Goal: Information Seeking & Learning: Check status

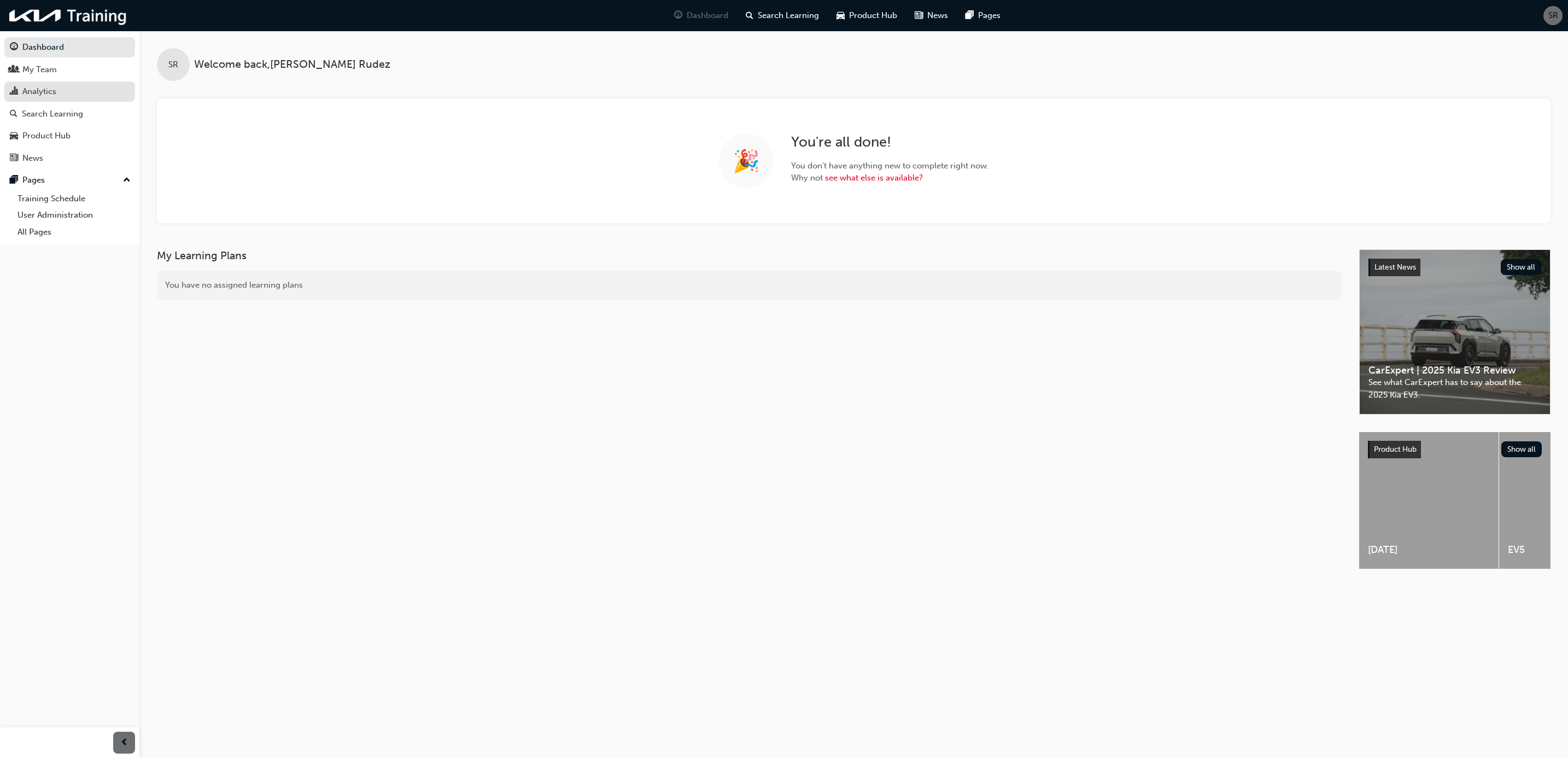
click at [57, 95] on div "Analytics" at bounding box center [70, 92] width 120 height 14
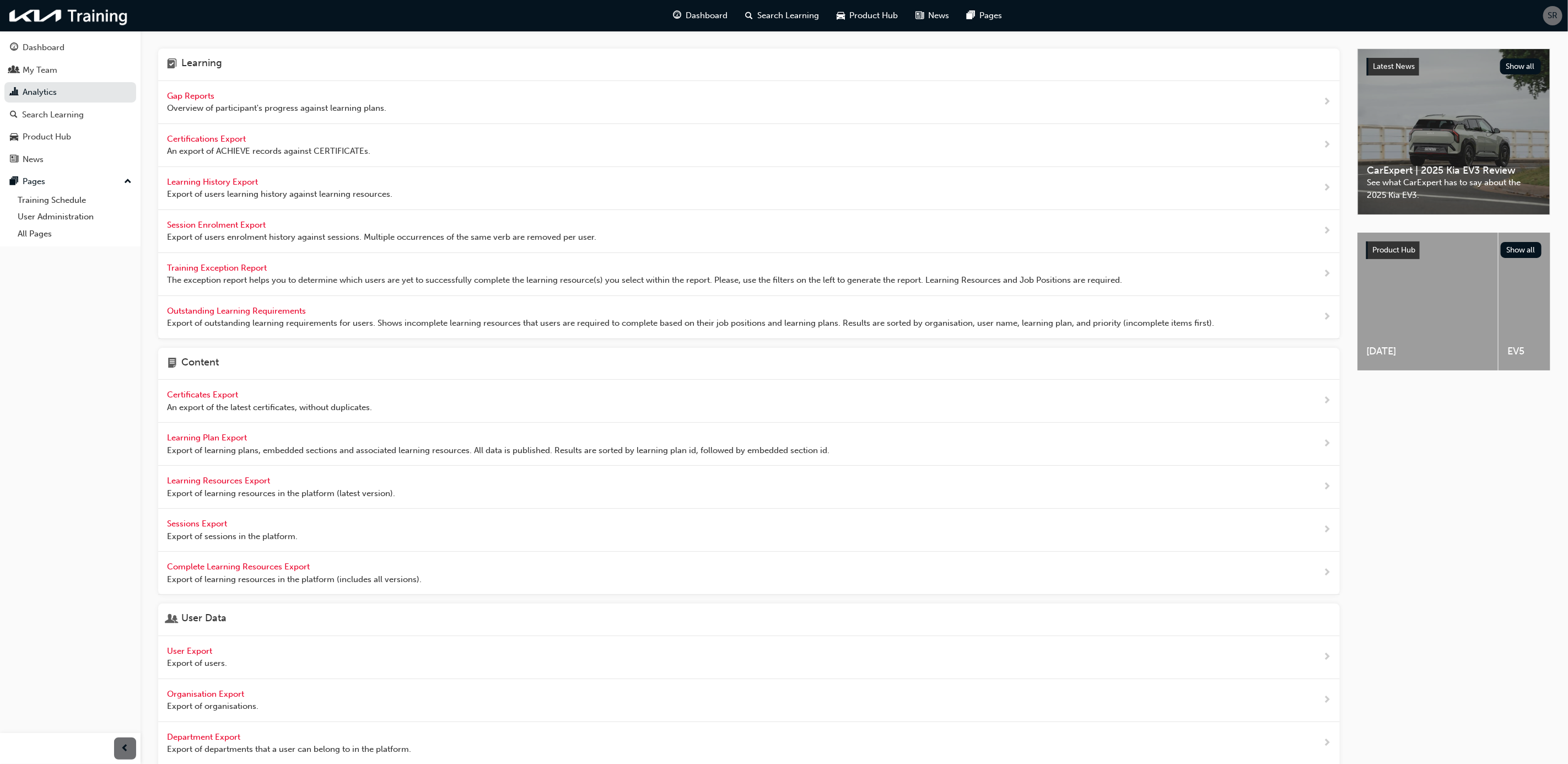
click at [213, 97] on span "Gap Reports" at bounding box center [192, 96] width 49 height 10
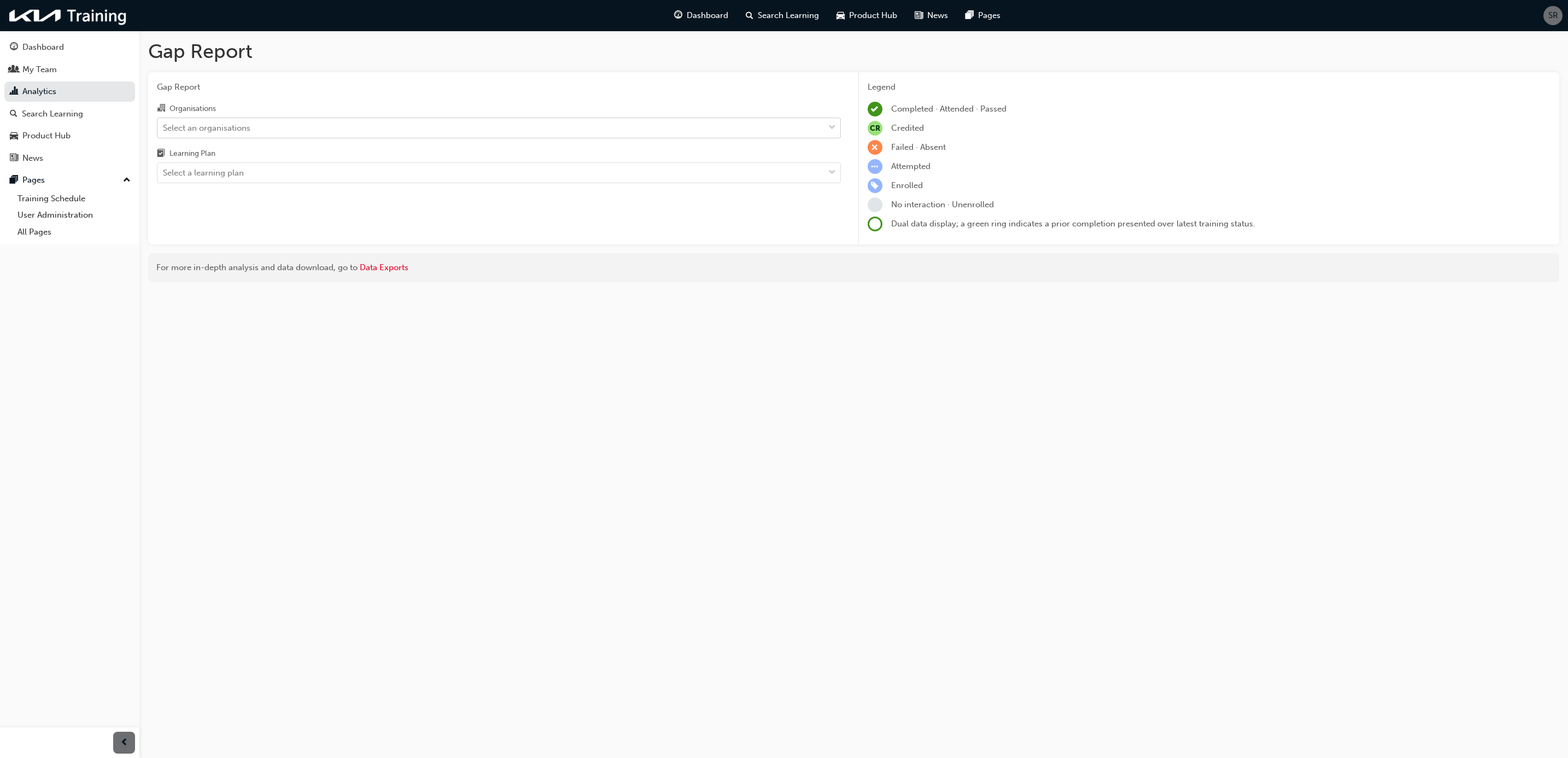
click at [234, 125] on div "Select an organisations" at bounding box center [207, 127] width 87 height 13
click at [164, 125] on input "Organisations Select an organisations" at bounding box center [164, 127] width 1 height 9
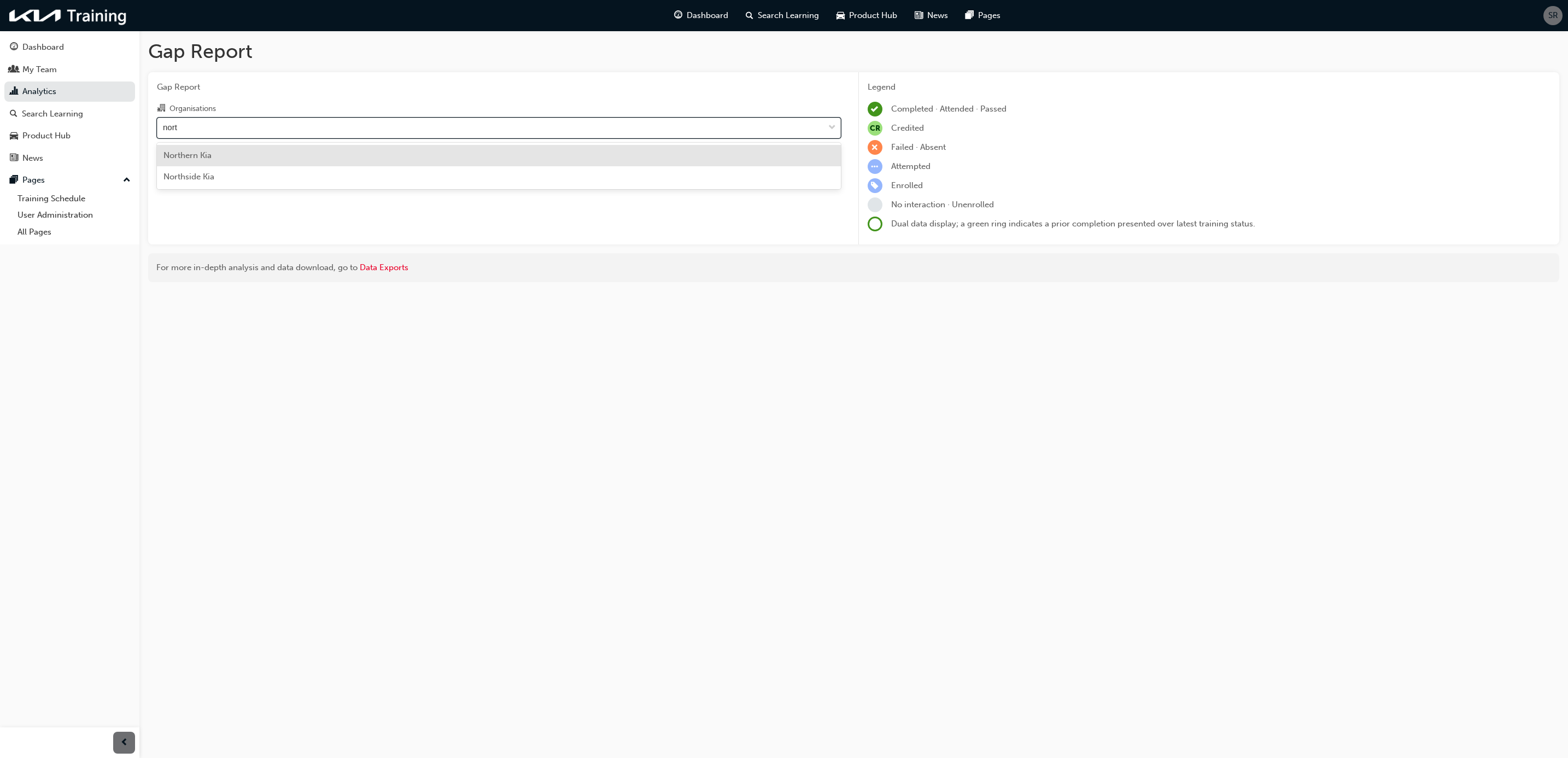
type input "north"
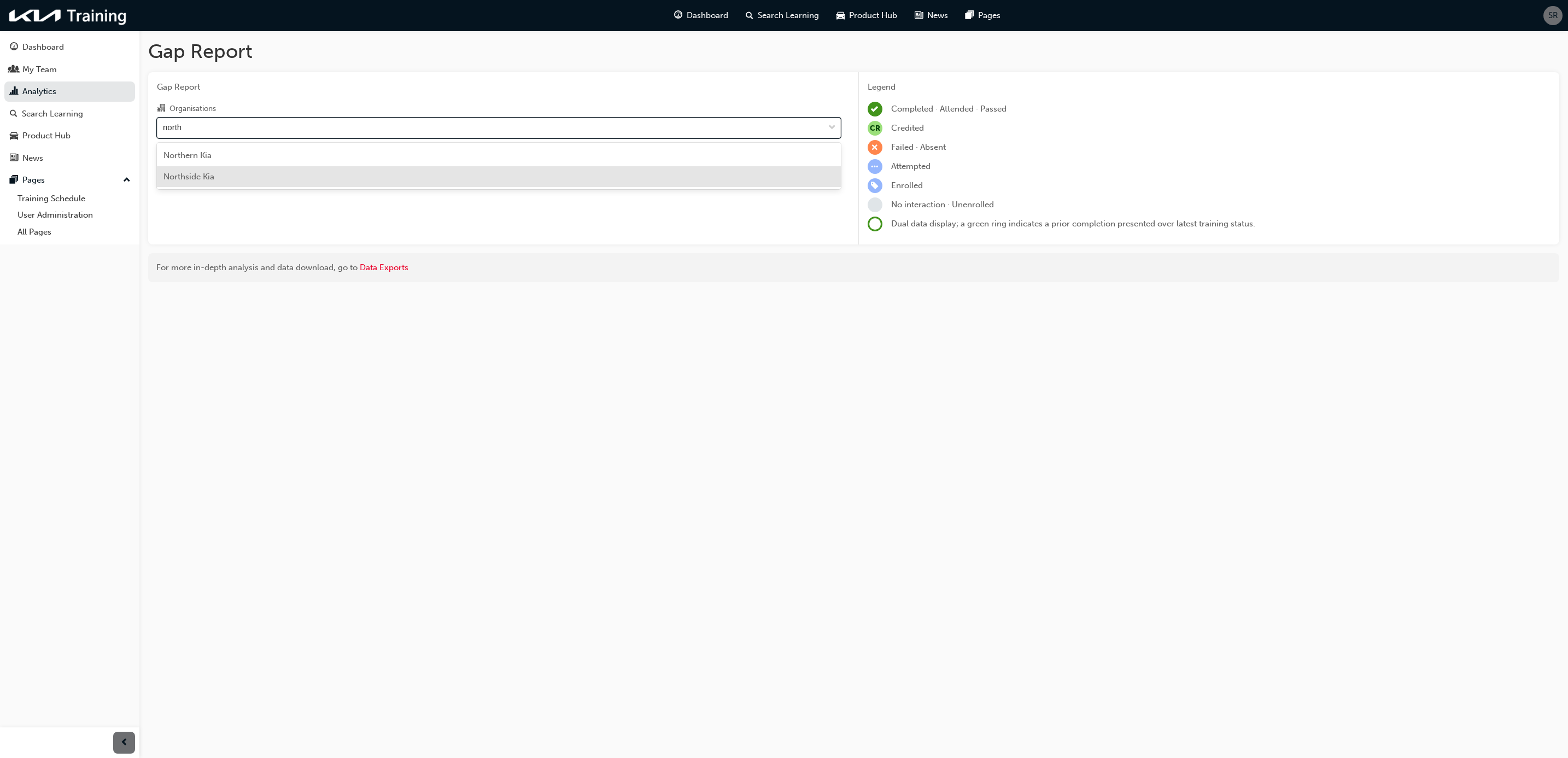
click at [220, 176] on div "Northside Kia" at bounding box center [498, 177] width 684 height 21
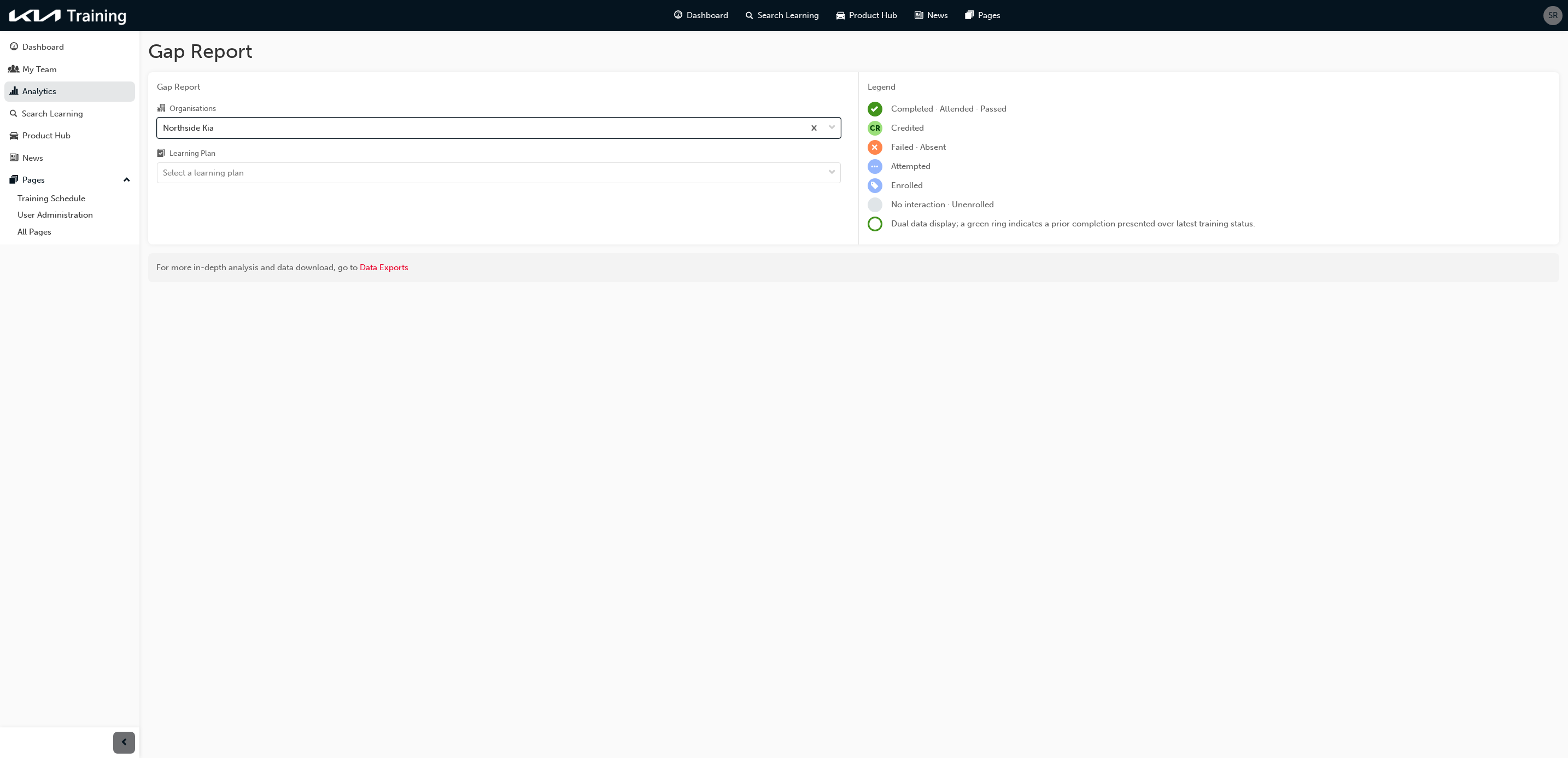
click at [220, 176] on div "Select a learning plan" at bounding box center [203, 173] width 81 height 13
click at [164, 176] on input "Learning Plan Select a learning plan" at bounding box center [164, 172] width 1 height 9
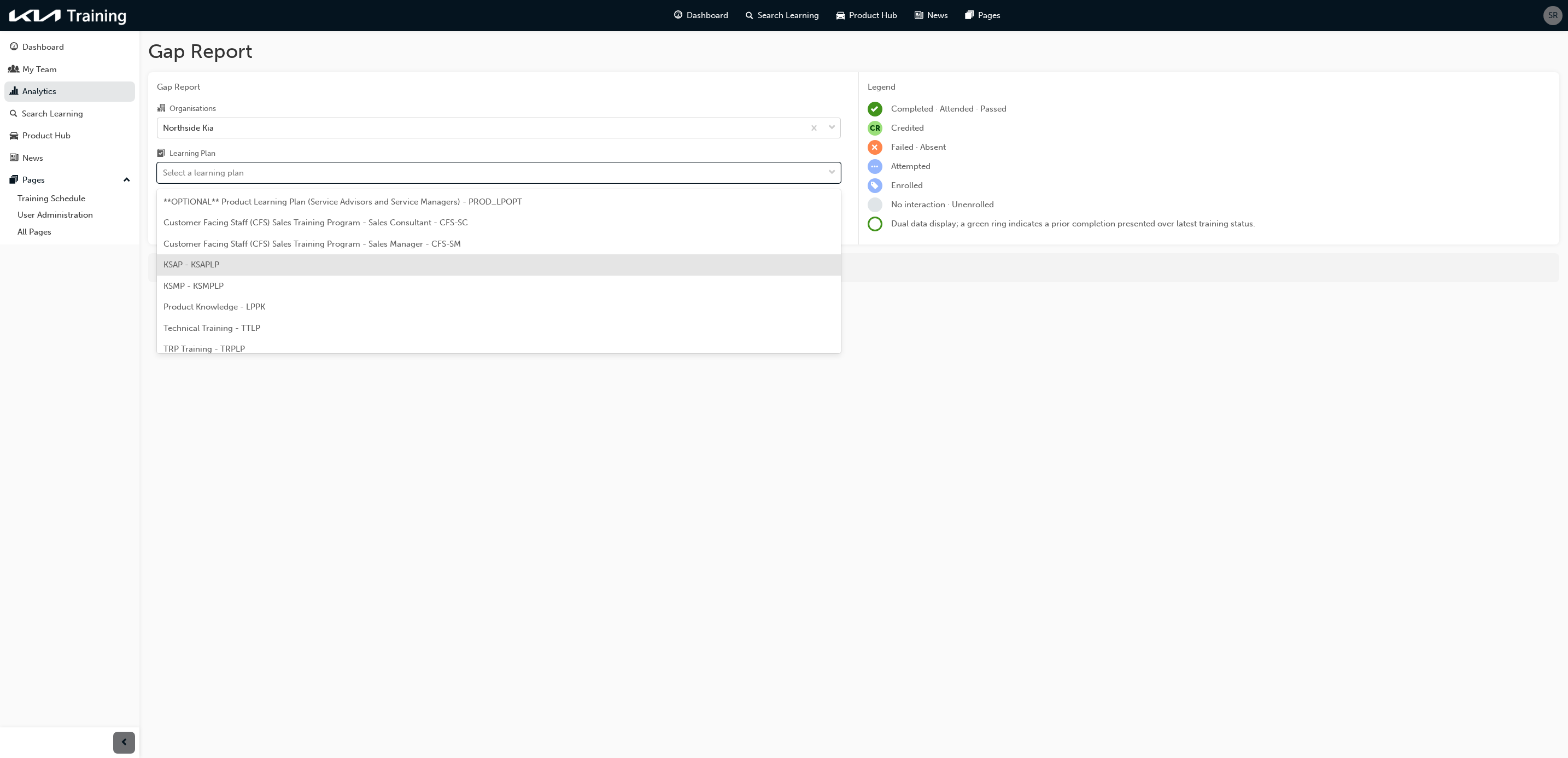
click at [232, 266] on div "KSAP - KSAPLP" at bounding box center [498, 265] width 684 height 21
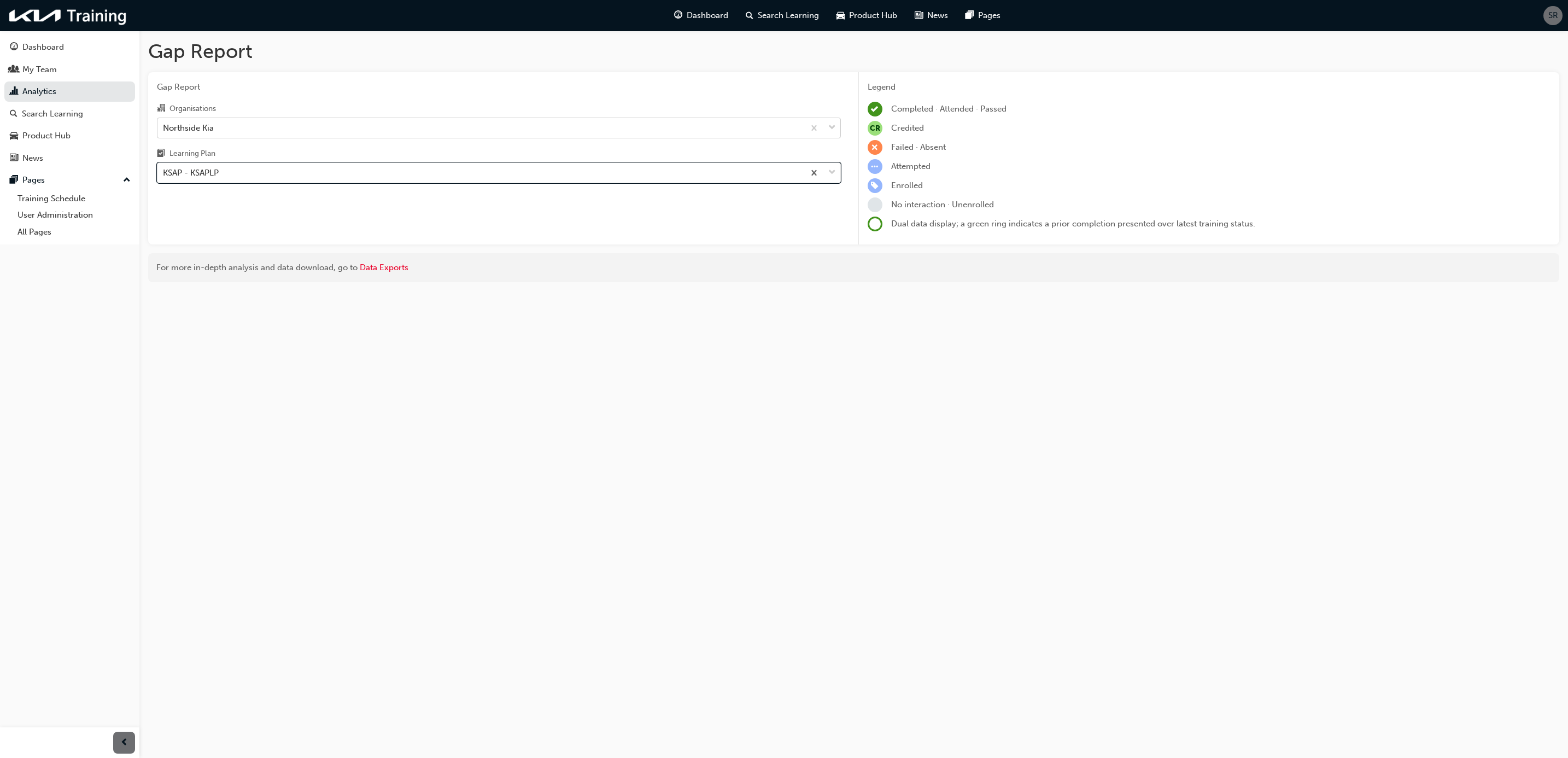
click at [488, 70] on div "Gap Report Gap Report Organisations Northside Kia Learning Plan option KSAP - K…" at bounding box center [854, 165] width 1429 height 269
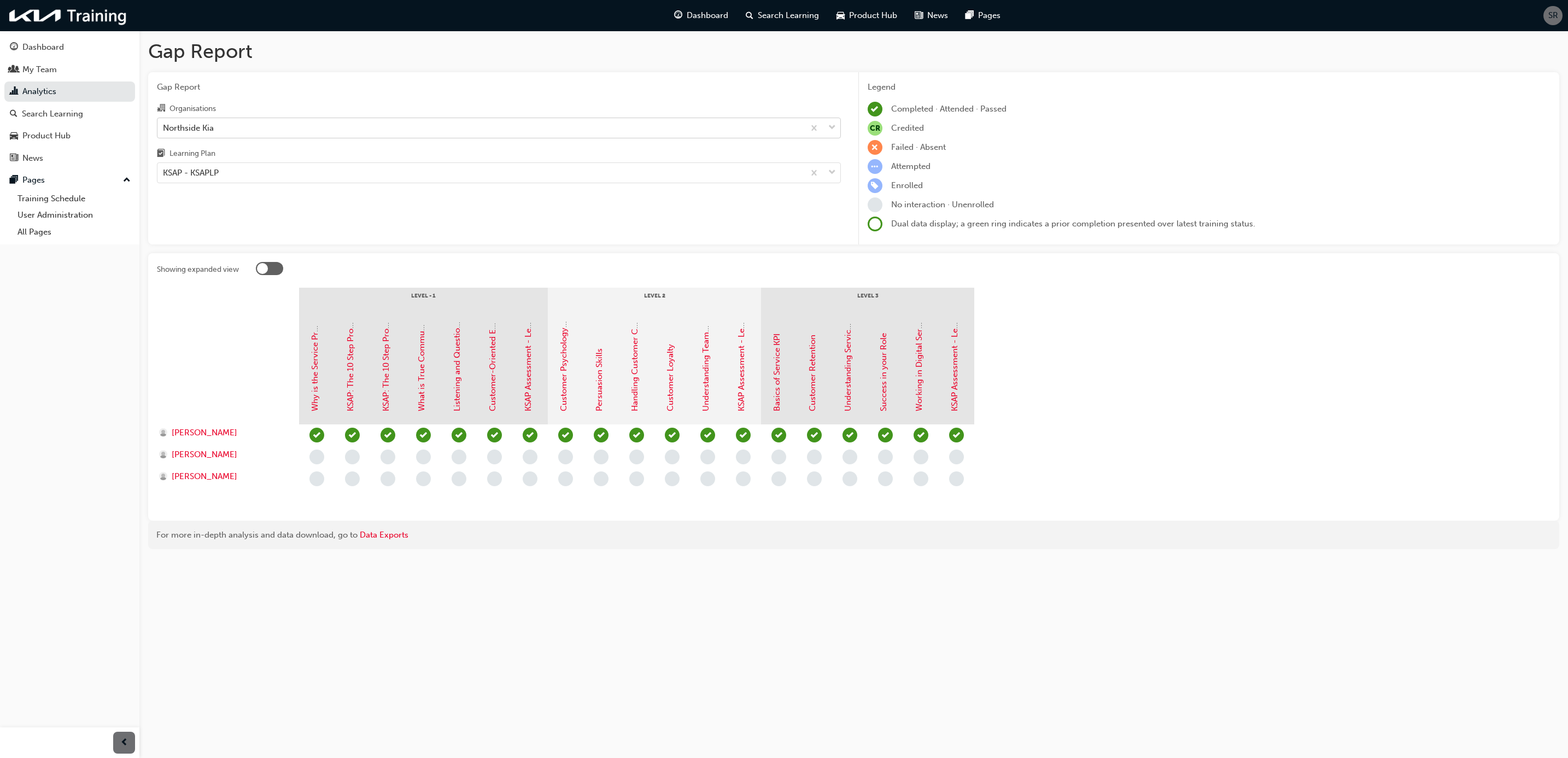
click at [1117, 411] on section "Level - 1 Level 2 Level 3 Why is the Service Process Important? KSAP: The 10 St…" at bounding box center [854, 399] width 1393 height 224
click at [218, 167] on div "KSAP - KSAPLP" at bounding box center [481, 173] width 647 height 19
click at [164, 168] on input "Learning Plan KSAP - KSAPLP" at bounding box center [164, 172] width 1 height 9
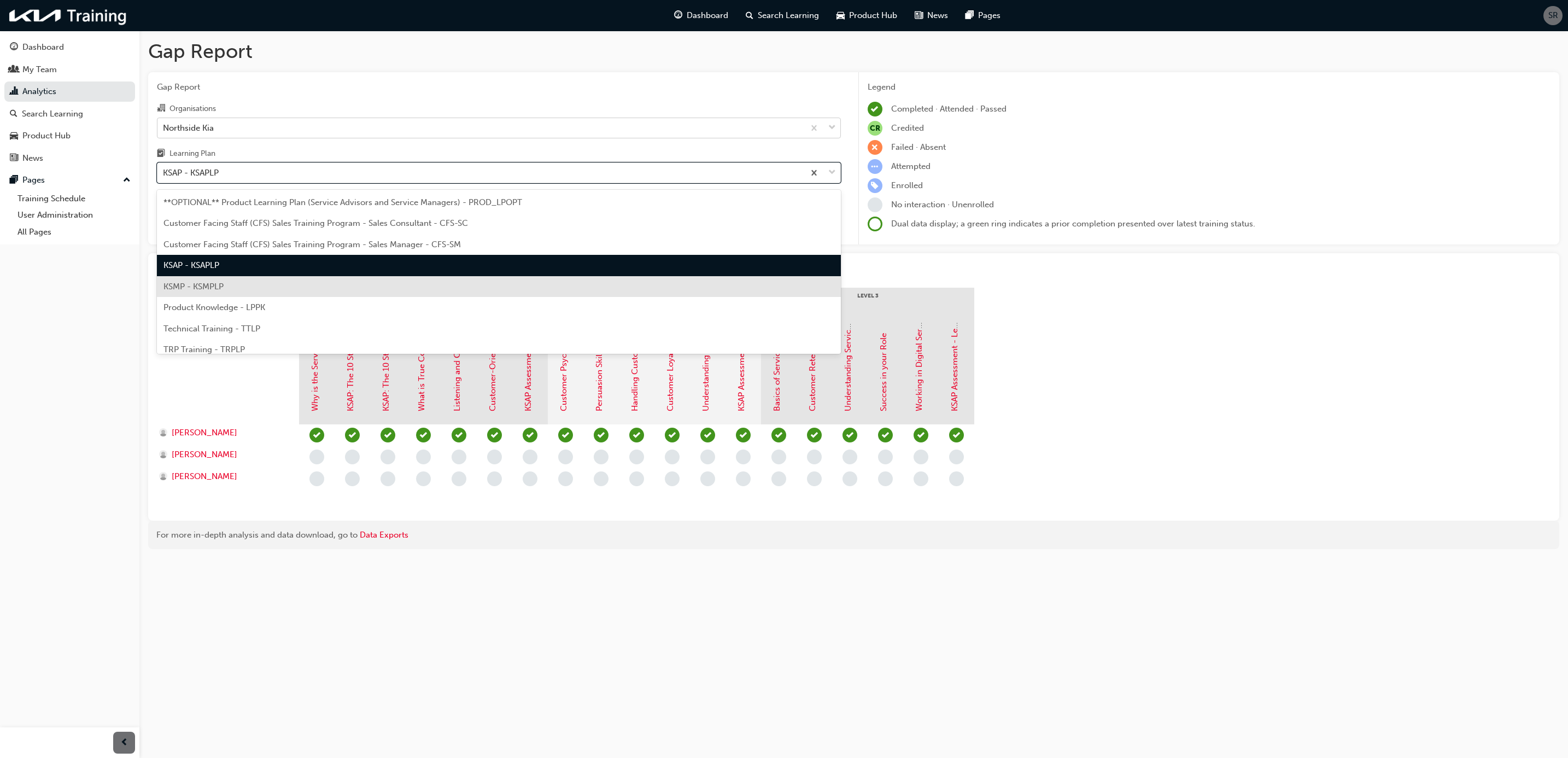
click at [220, 276] on div "KSMP - KSMPLP" at bounding box center [498, 287] width 684 height 21
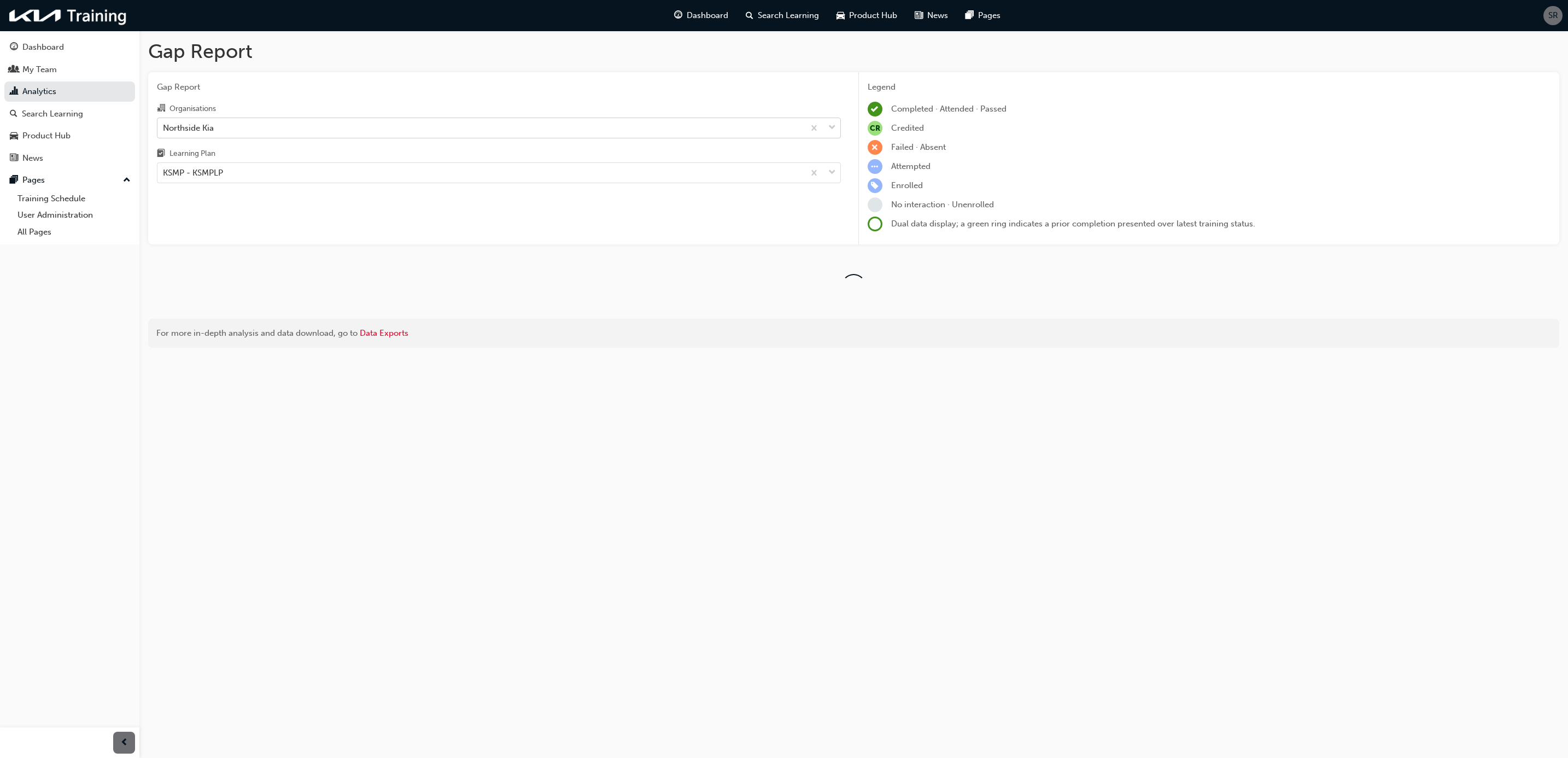
click at [1424, 125] on div "CR Credited" at bounding box center [1209, 128] width 684 height 15
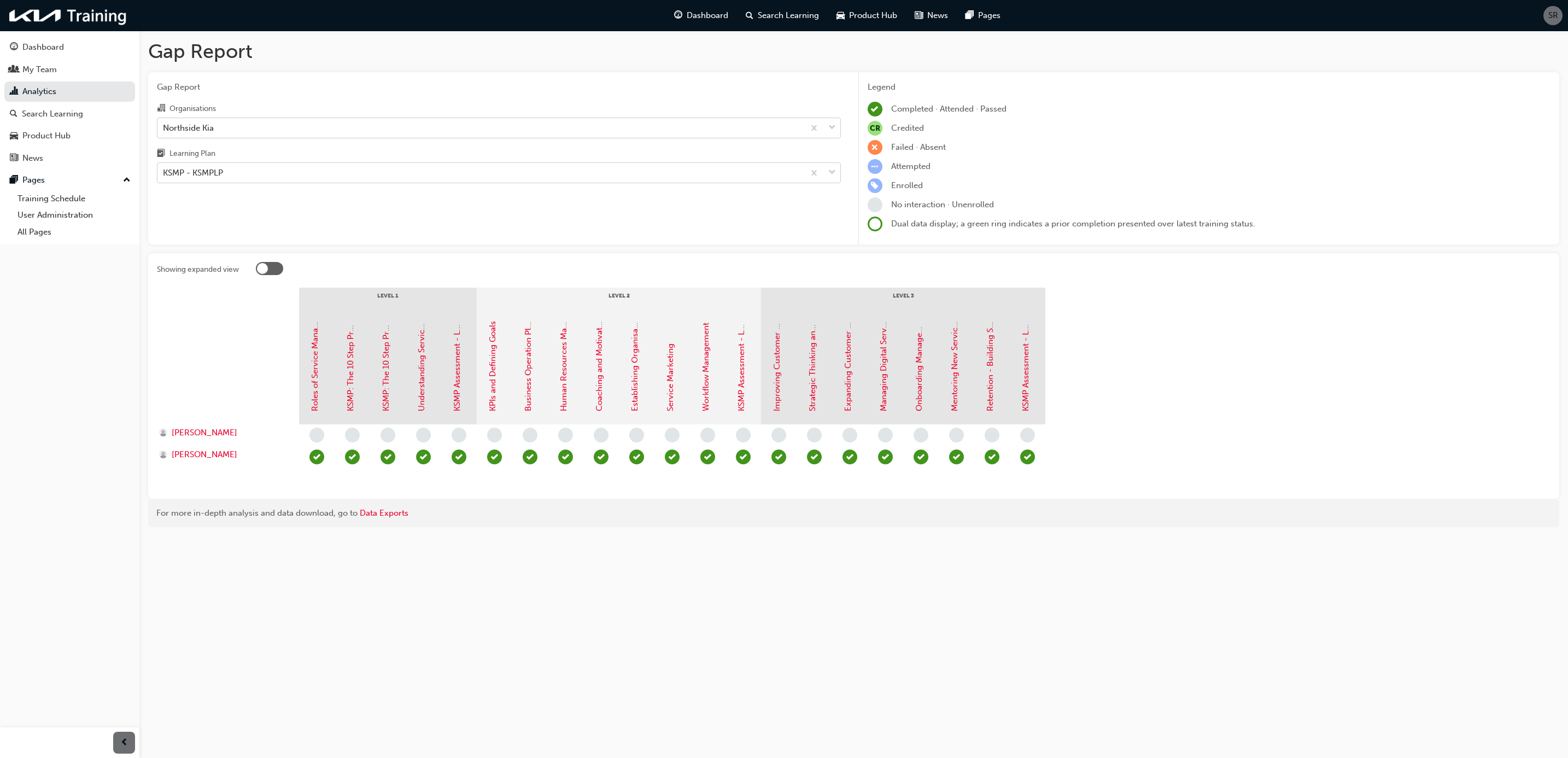
click at [186, 177] on div "KSMP - KSMPLP" at bounding box center [193, 173] width 60 height 13
click at [164, 177] on input "Learning Plan KSMP - KSMPLP" at bounding box center [164, 172] width 1 height 9
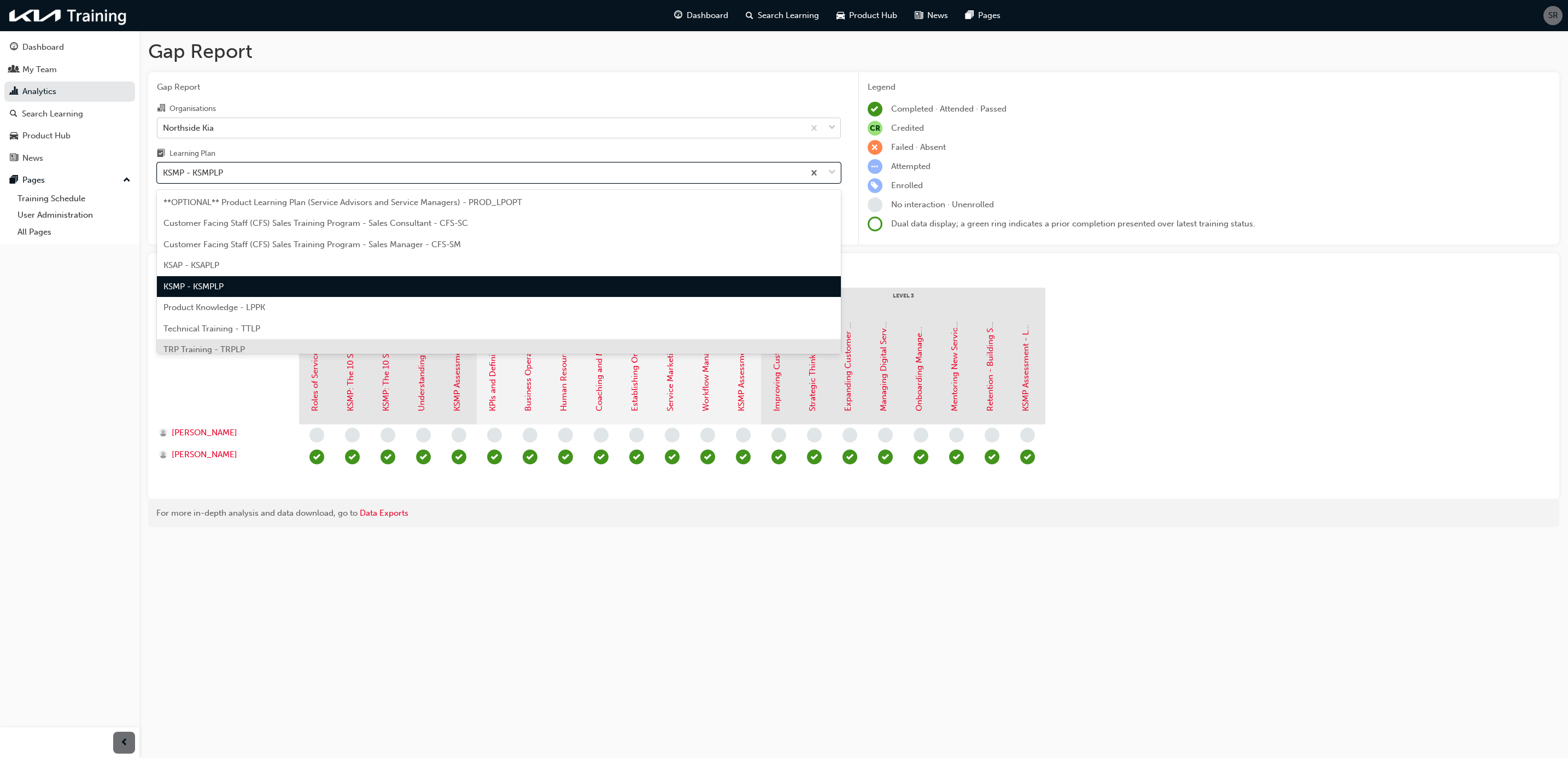
click at [215, 345] on span "TRP Training - TRPLP" at bounding box center [204, 350] width 82 height 10
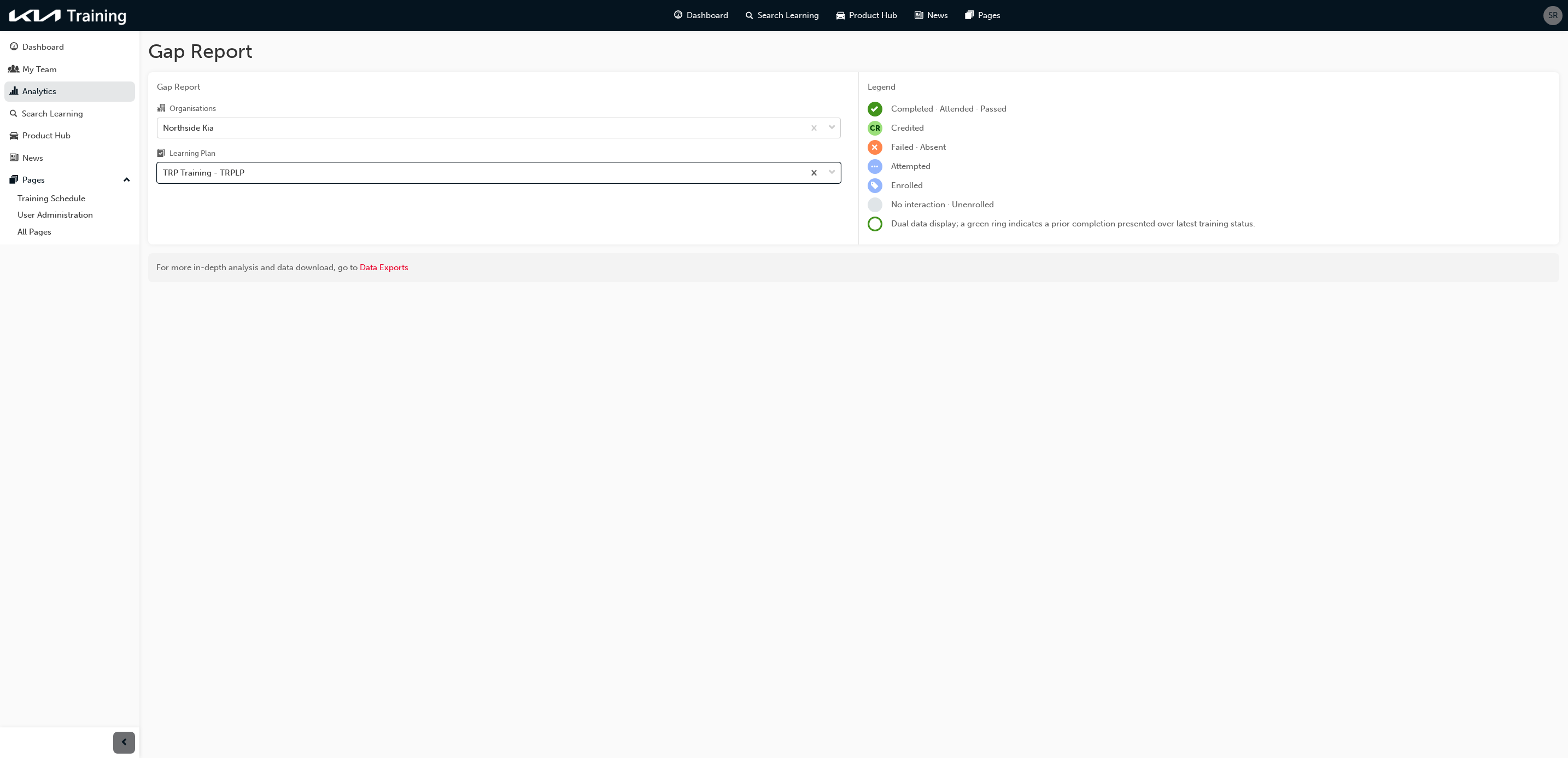
click at [1232, 164] on div "Attempted" at bounding box center [1209, 166] width 684 height 15
